Goal: Task Accomplishment & Management: Manage account settings

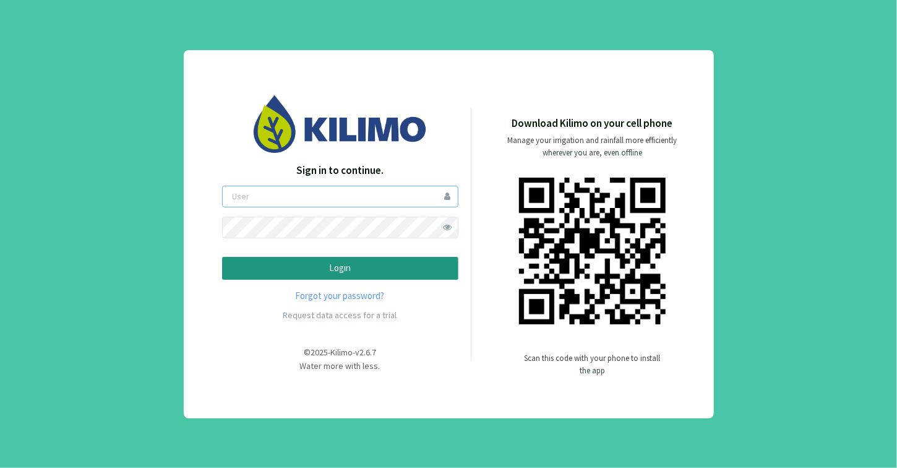
type input "mendizabali"
click at [382, 271] on p "Login" at bounding box center [340, 268] width 215 height 14
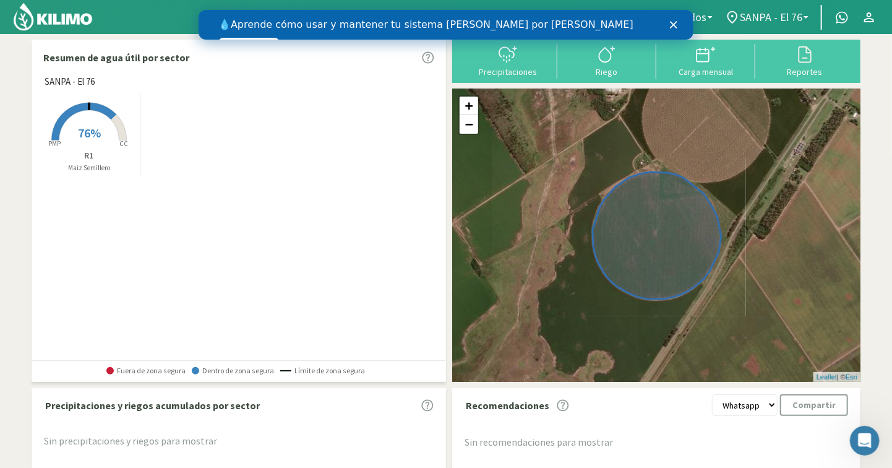
click at [782, 14] on span "SANPA - El 76" at bounding box center [771, 17] width 62 height 13
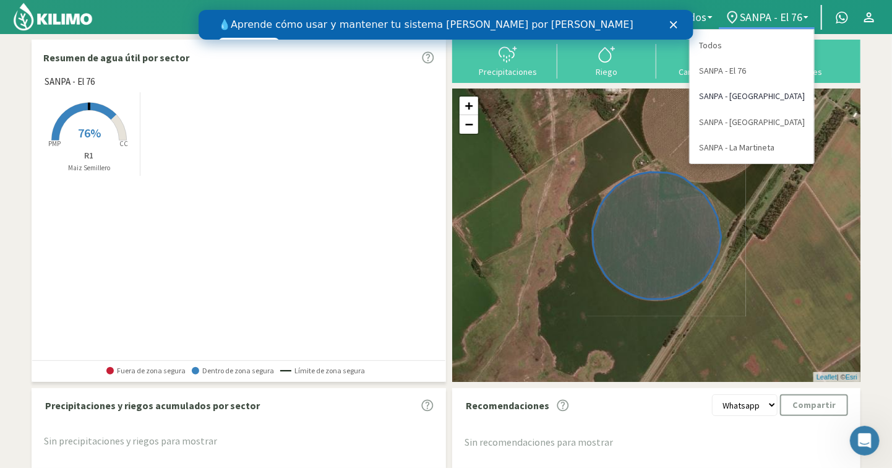
click at [771, 98] on link "SANPA - [GEOGRAPHIC_DATA]" at bounding box center [752, 96] width 124 height 25
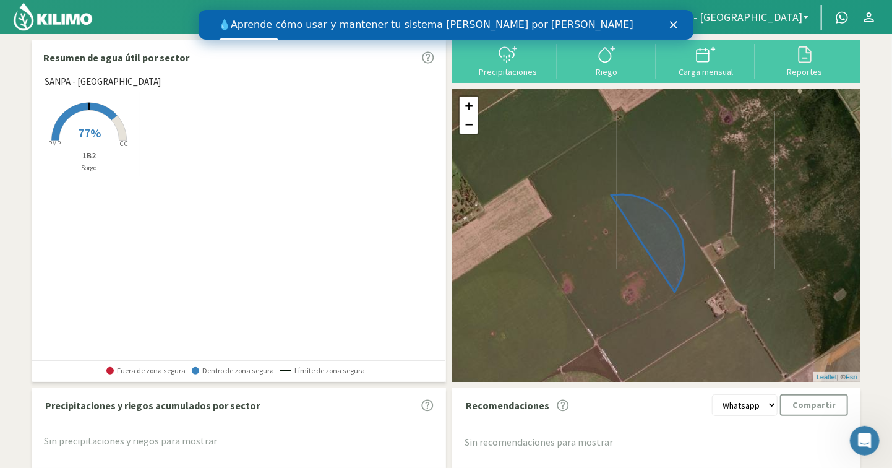
click at [755, 24] on link "SANPA - [GEOGRAPHIC_DATA]" at bounding box center [726, 18] width 176 height 24
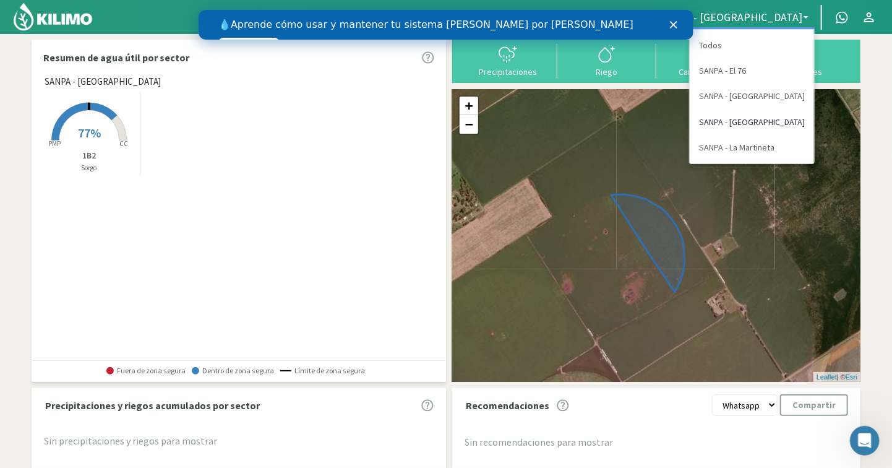
click at [758, 118] on link "SANPA - [GEOGRAPHIC_DATA]" at bounding box center [752, 121] width 124 height 25
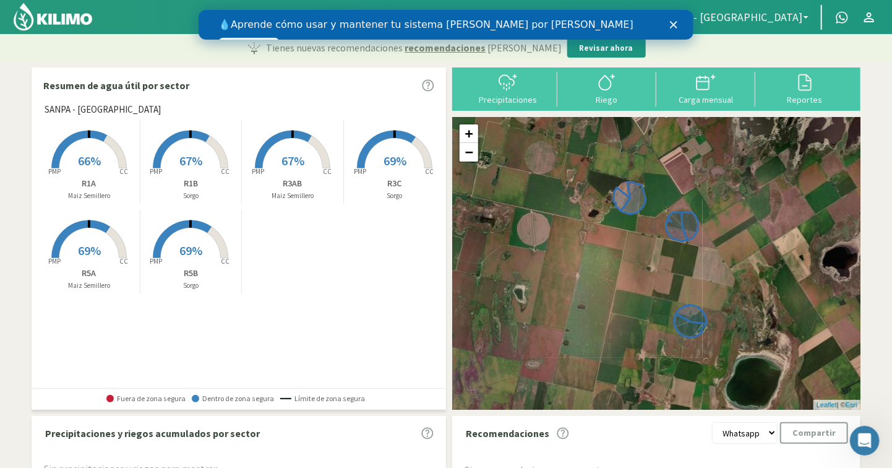
click at [773, 15] on span "SANPA - [GEOGRAPHIC_DATA]" at bounding box center [730, 17] width 143 height 13
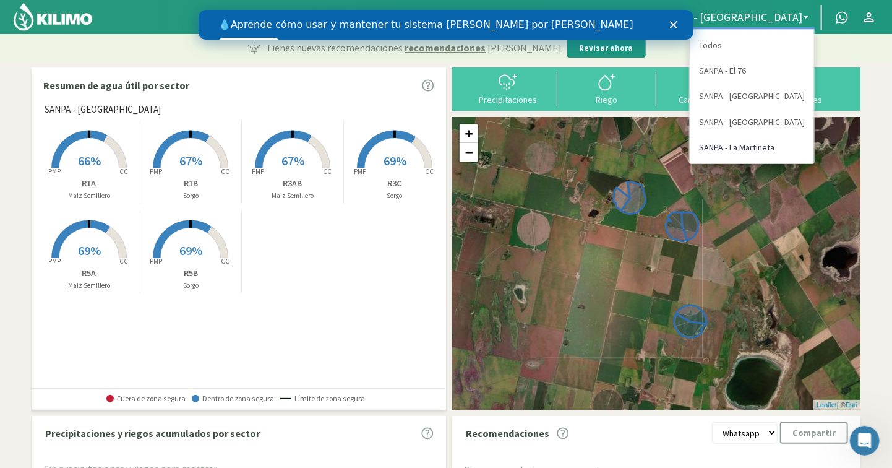
click at [770, 141] on link "SANPA - La Martineta" at bounding box center [752, 147] width 124 height 25
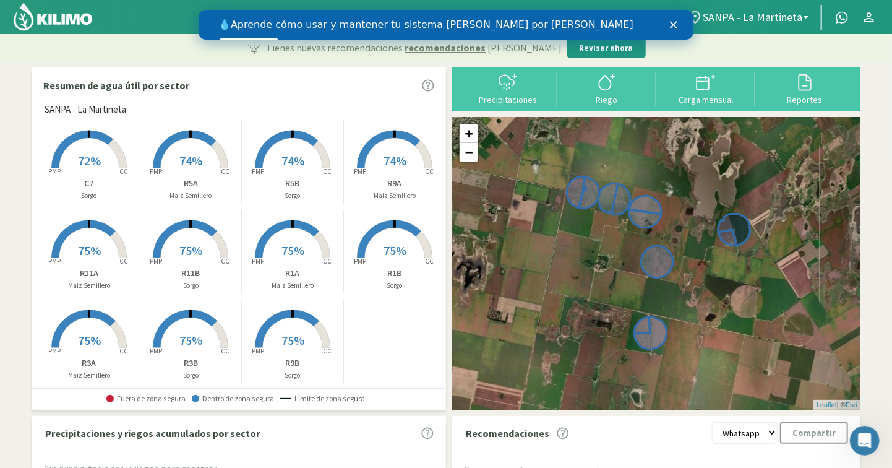
click at [676, 27] on polygon "Cerrar" at bounding box center [672, 24] width 7 height 7
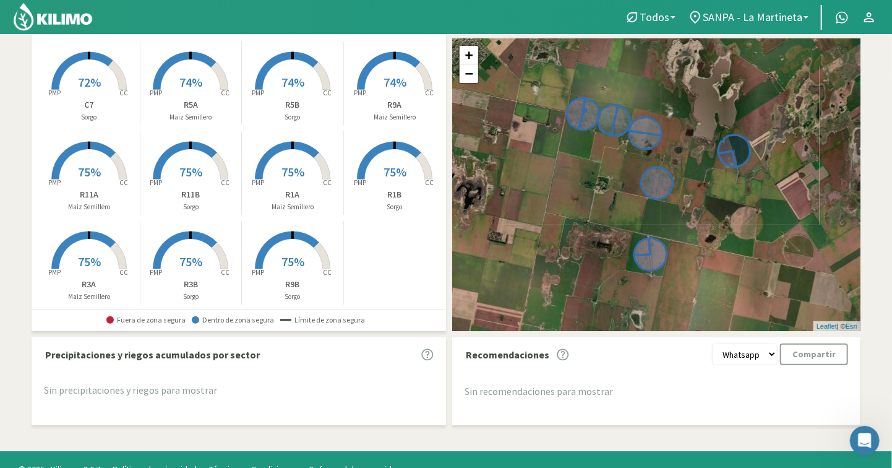
scroll to position [99, 0]
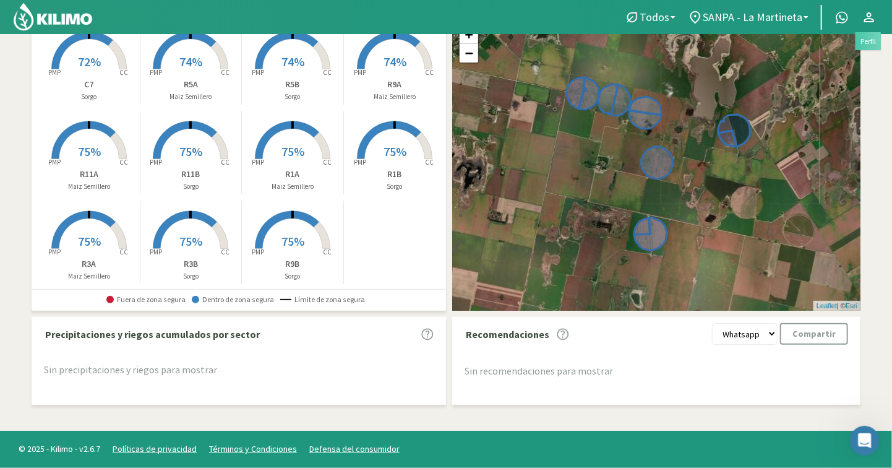
click at [869, 16] on icon at bounding box center [869, 17] width 10 height 10
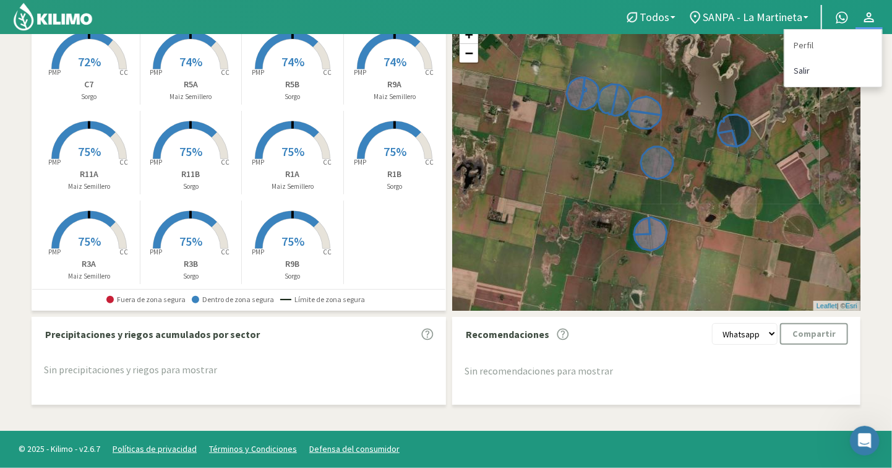
click at [794, 72] on link "Salir" at bounding box center [833, 70] width 98 height 25
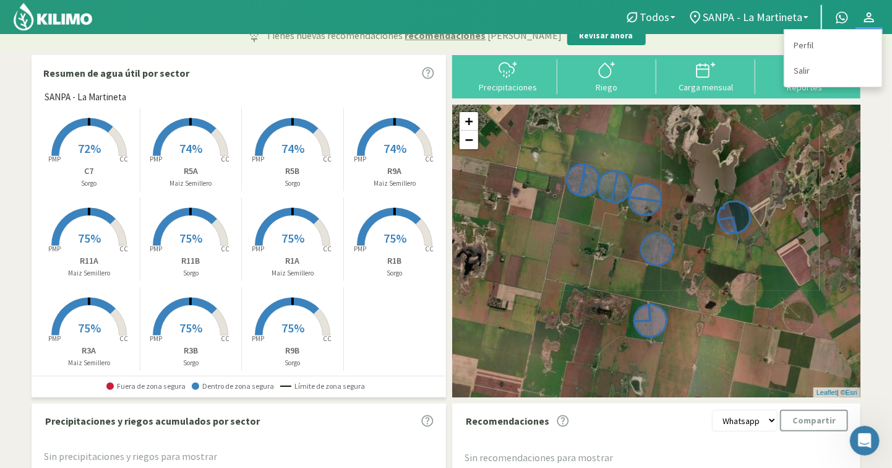
scroll to position [0, 0]
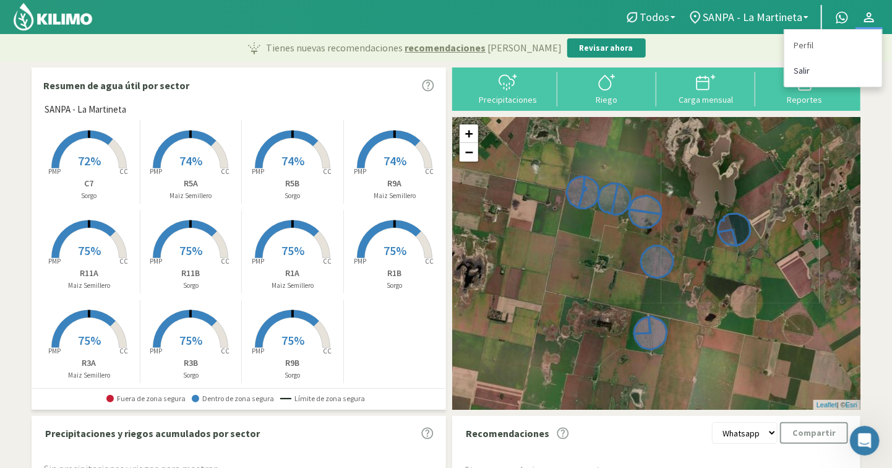
click at [794, 67] on link "Salir" at bounding box center [833, 70] width 98 height 25
click at [799, 69] on link "Salir" at bounding box center [833, 70] width 98 height 25
click at [799, 67] on link "Salir" at bounding box center [833, 70] width 98 height 25
